Goal: Check status: Check status

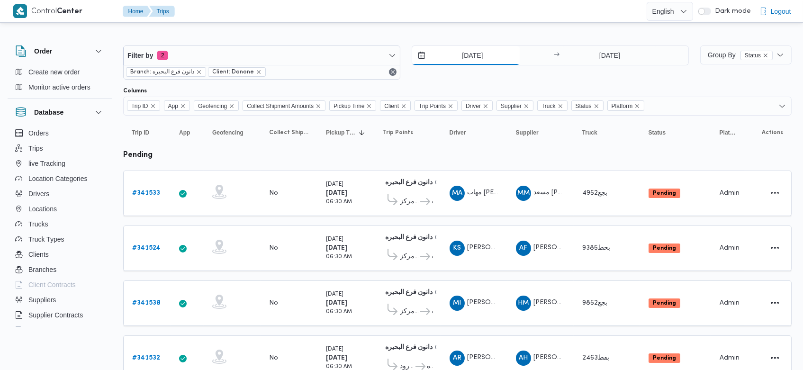
click at [456, 52] on input "[DATE]" at bounding box center [466, 55] width 108 height 19
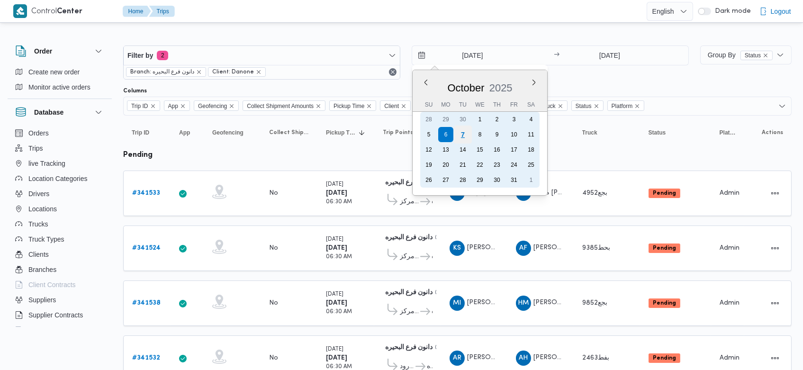
click at [465, 130] on div "7" at bounding box center [463, 135] width 18 height 18
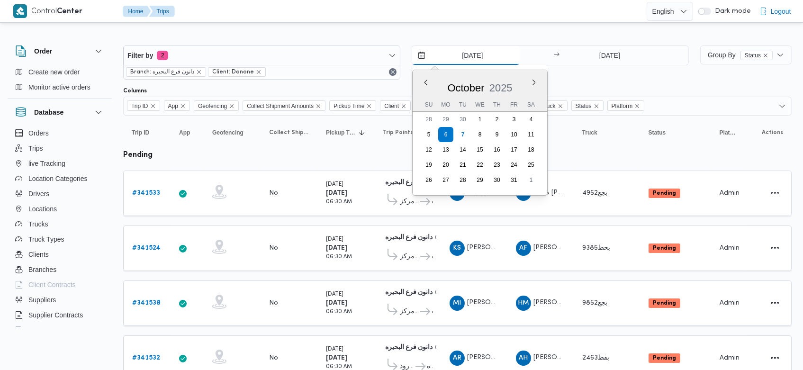
type input "[DATE]"
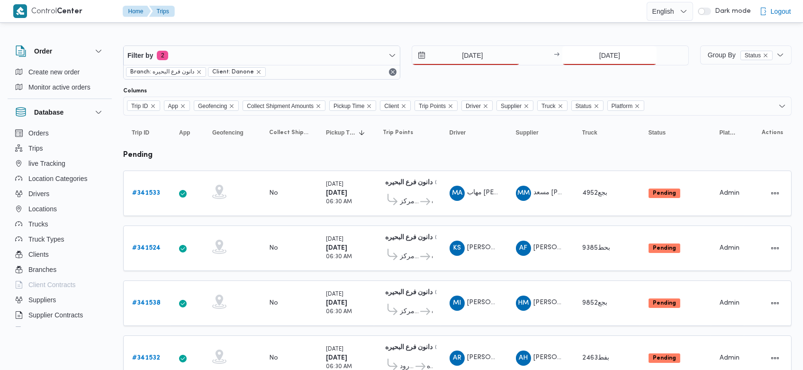
click at [595, 50] on input "[DATE]" at bounding box center [610, 55] width 94 height 19
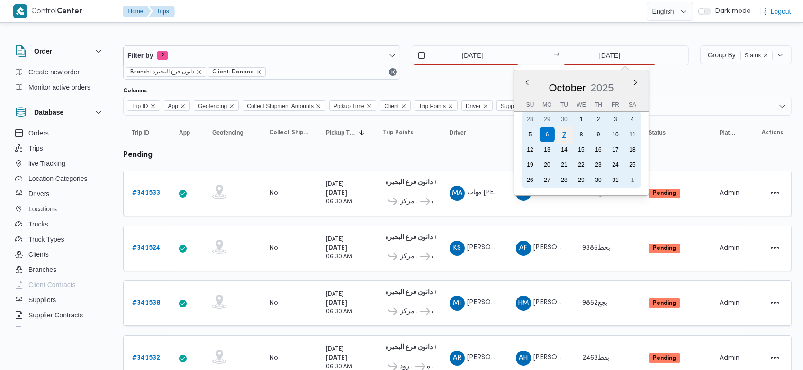
click at [562, 135] on div "7" at bounding box center [565, 135] width 18 height 18
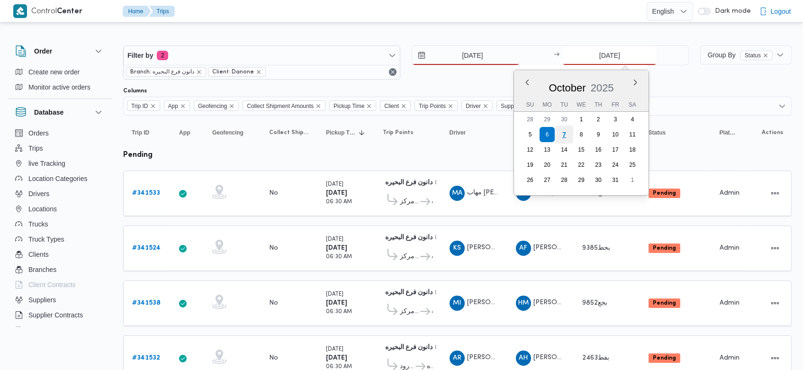
type input "[DATE]"
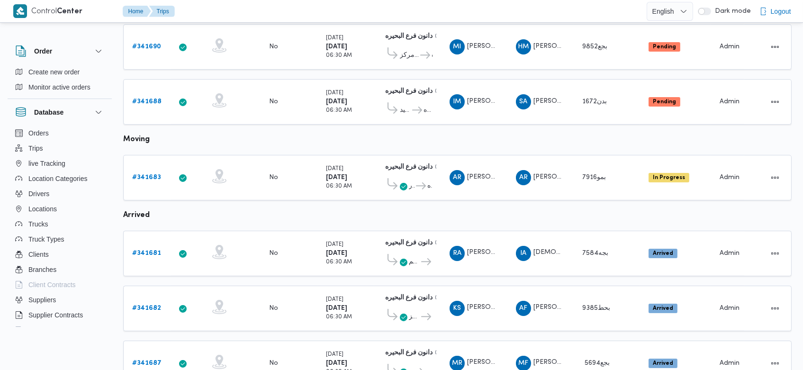
scroll to position [469, 0]
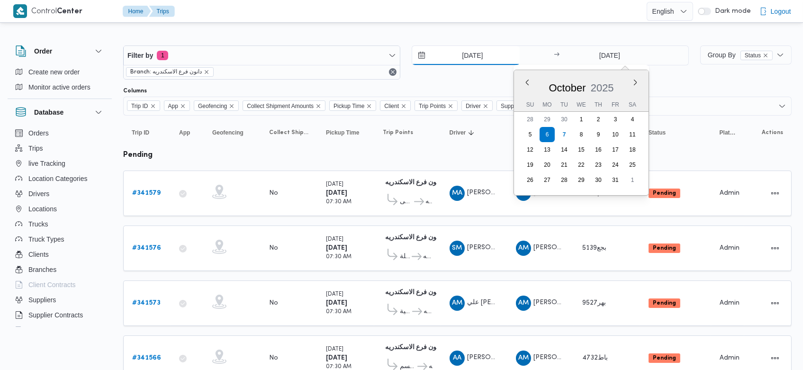
click at [452, 56] on input "[DATE]" at bounding box center [466, 55] width 108 height 19
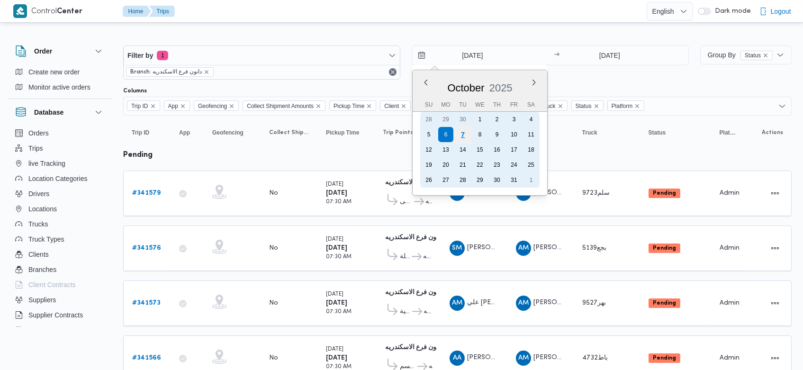
click at [456, 134] on div "7" at bounding box center [463, 135] width 18 height 18
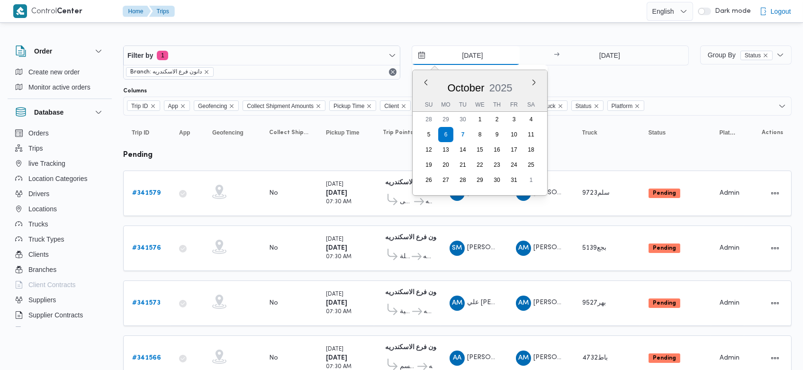
type input "[DATE]"
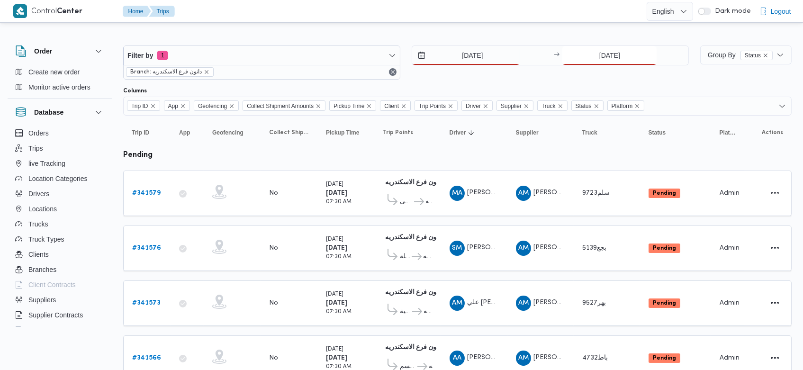
click at [590, 53] on input "[DATE]" at bounding box center [610, 55] width 94 height 19
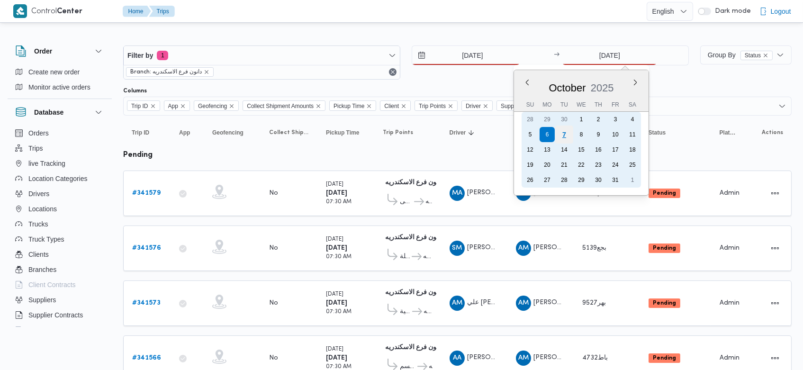
click at [569, 130] on div "7" at bounding box center [565, 135] width 18 height 18
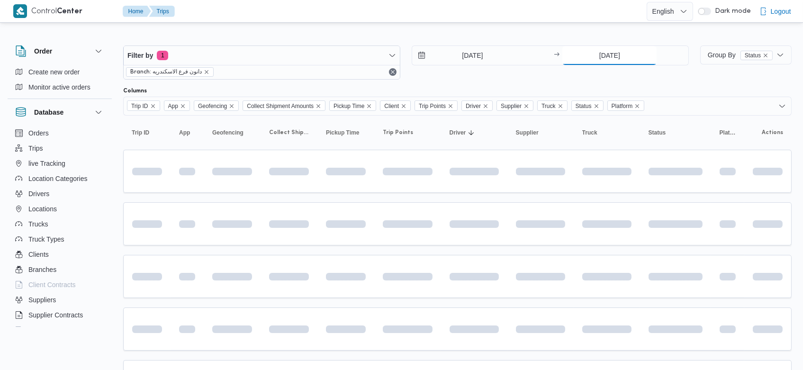
type input "[DATE]"
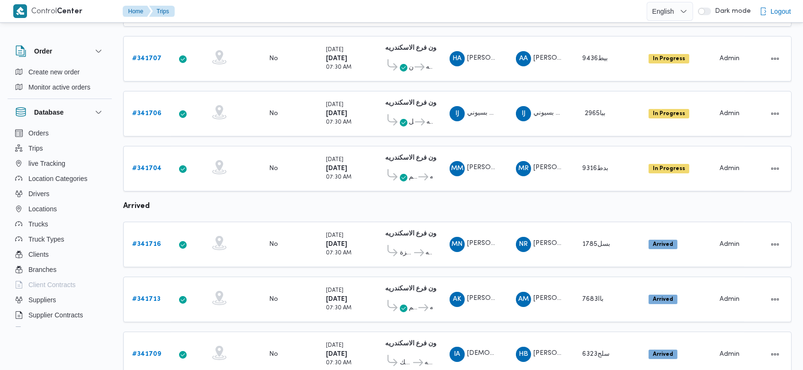
scroll to position [562, 0]
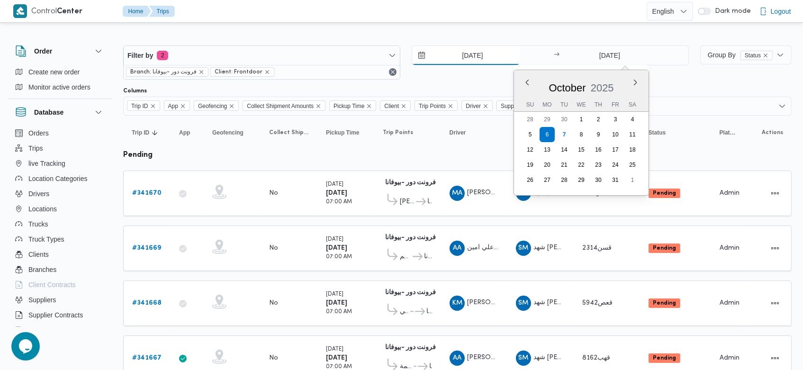
click at [455, 54] on input "[DATE]" at bounding box center [466, 55] width 108 height 19
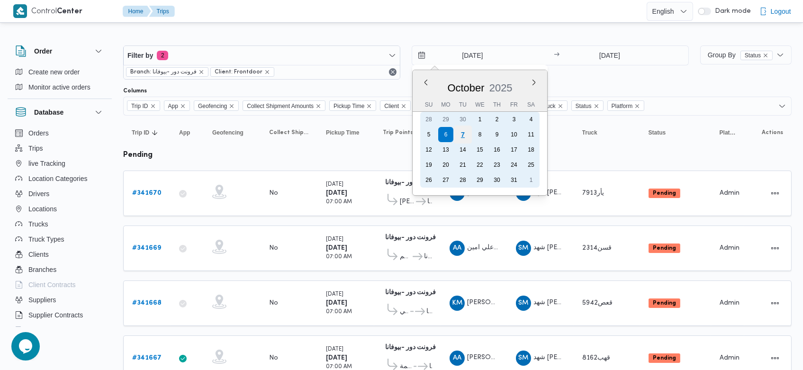
click at [463, 136] on div "7" at bounding box center [463, 135] width 18 height 18
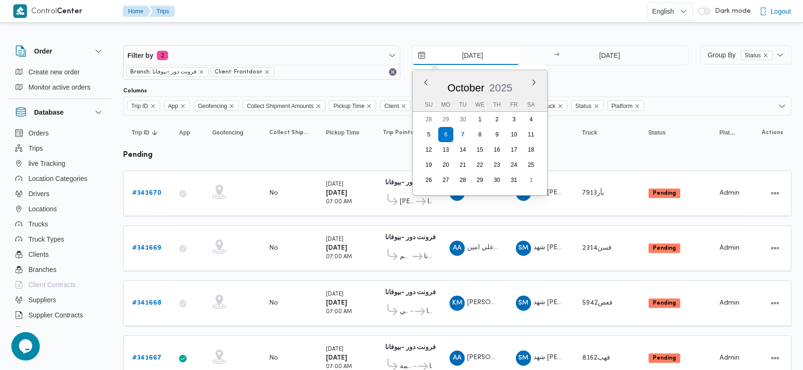
type input "[DATE]"
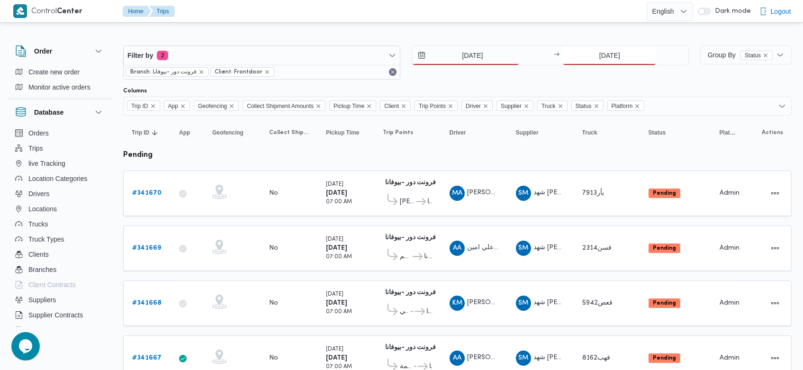
click at [589, 59] on input "[DATE]" at bounding box center [610, 55] width 94 height 19
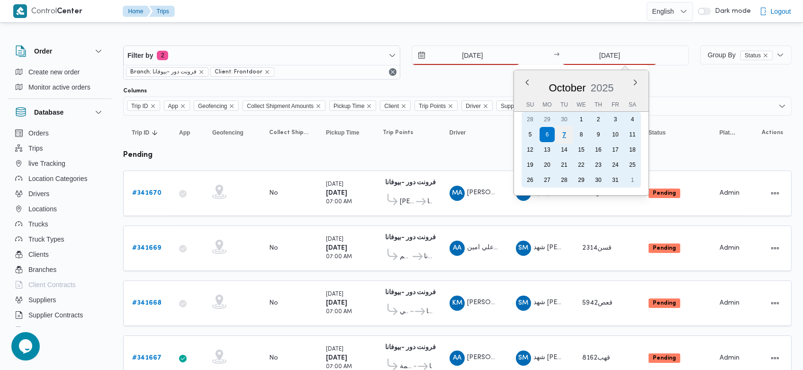
click at [562, 135] on div "7" at bounding box center [565, 135] width 18 height 18
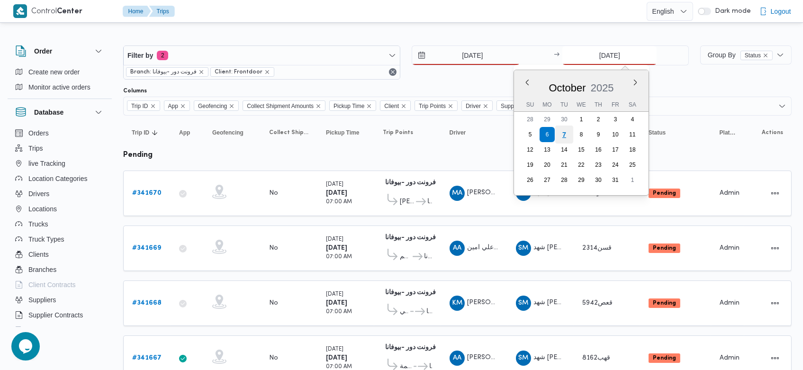
type input "[DATE]"
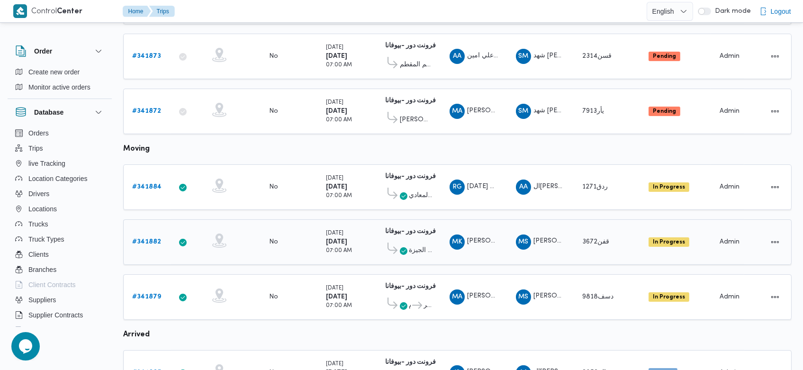
scroll to position [466, 0]
